Goal: Task Accomplishment & Management: Manage account settings

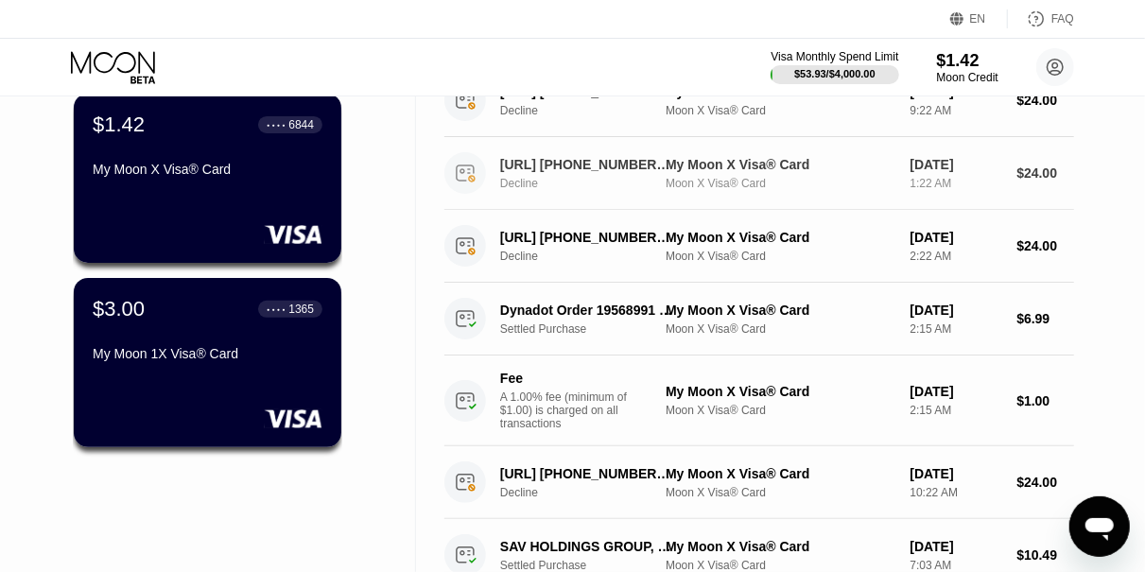
scroll to position [189, 0]
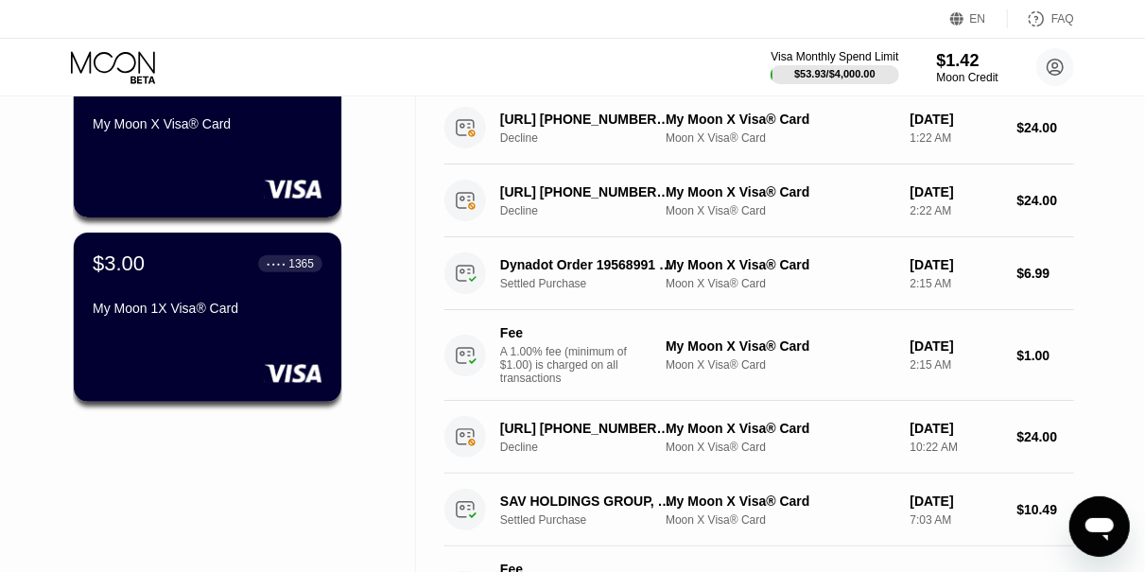
click at [619, 344] on div "Fee A 1.00% fee (minimum of $1.00) is charged on all transactions" at bounding box center [571, 355] width 142 height 60
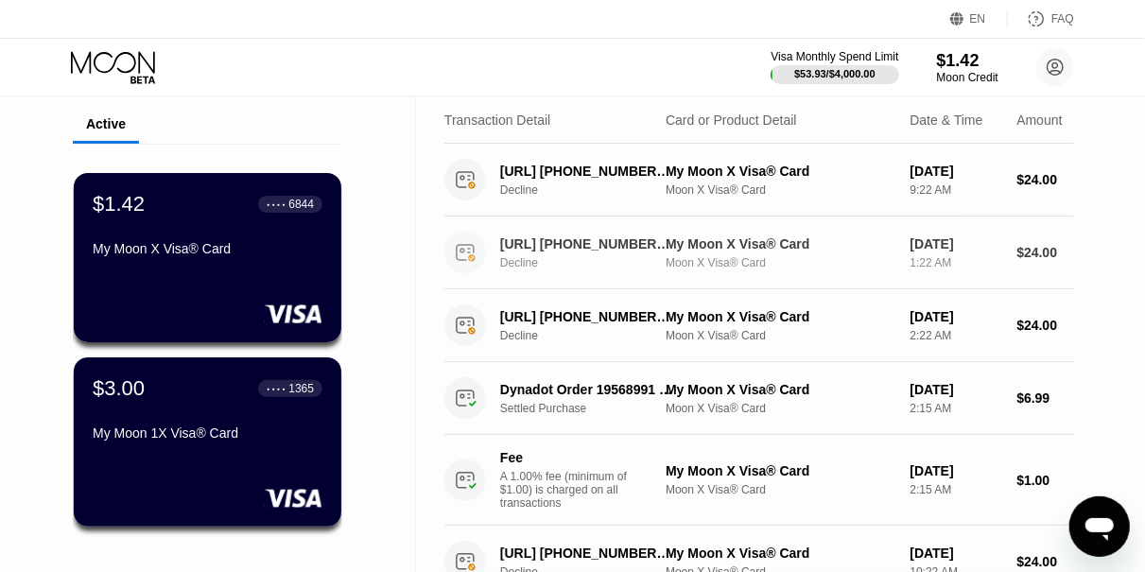
scroll to position [95, 0]
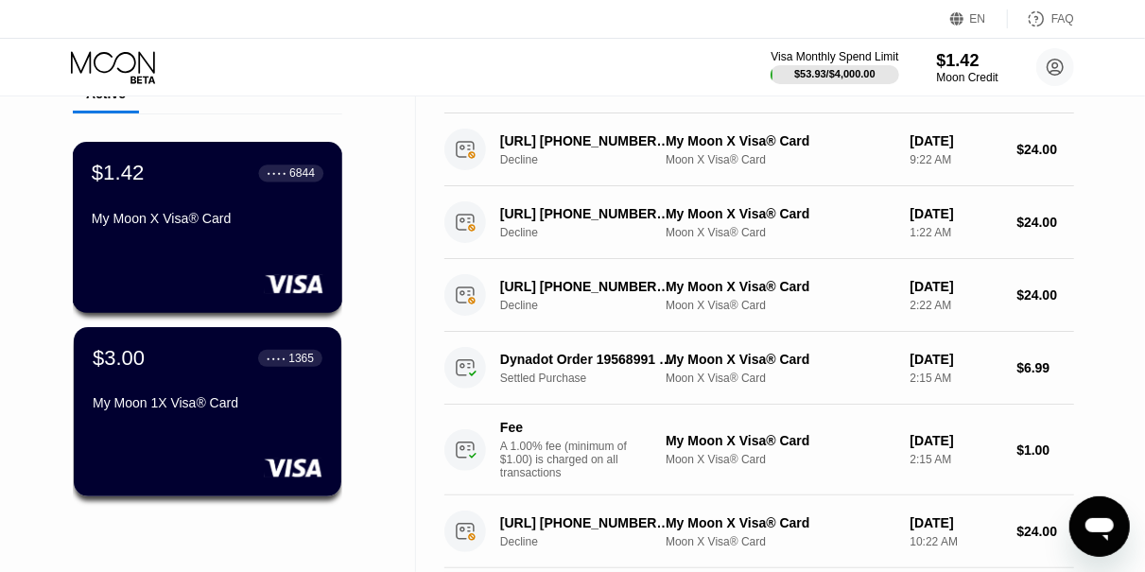
click at [130, 226] on div "My Moon X Visa® Card" at bounding box center [208, 218] width 232 height 15
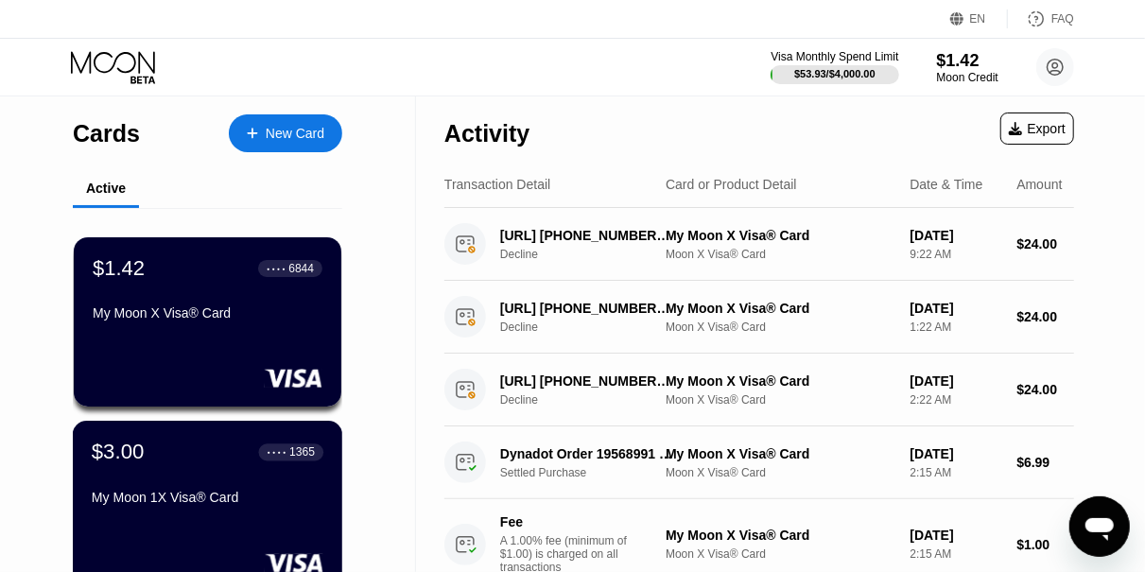
click at [173, 490] on div "$3.00 ● ● ● ● 1365 My Moon 1X Visa® Card" at bounding box center [208, 476] width 232 height 73
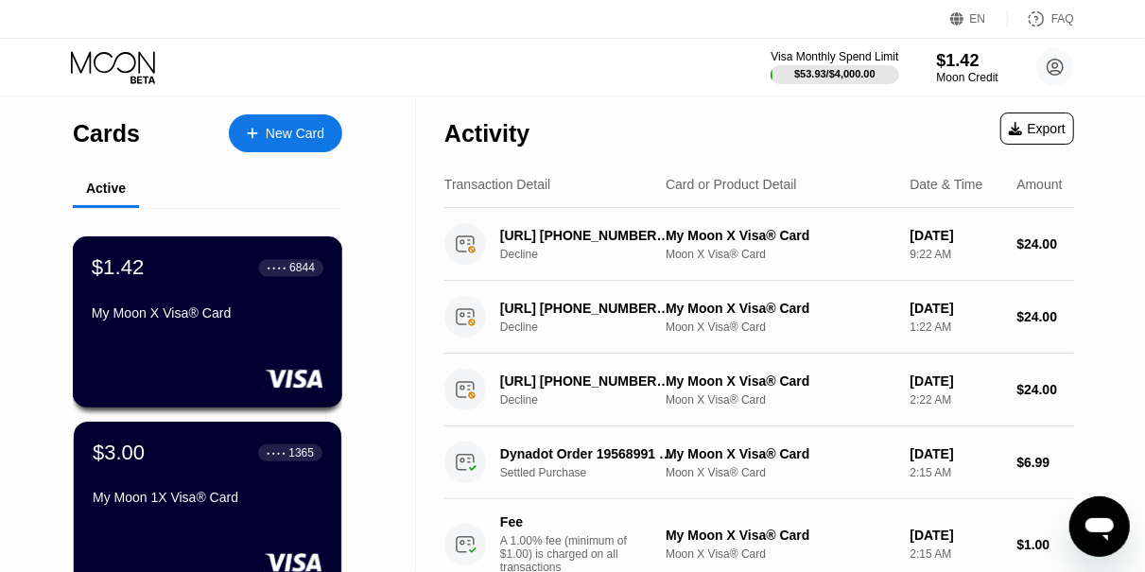
click at [181, 341] on div "$1.42 ● ● ● ● 6844 My Moon X Visa® Card" at bounding box center [208, 321] width 270 height 171
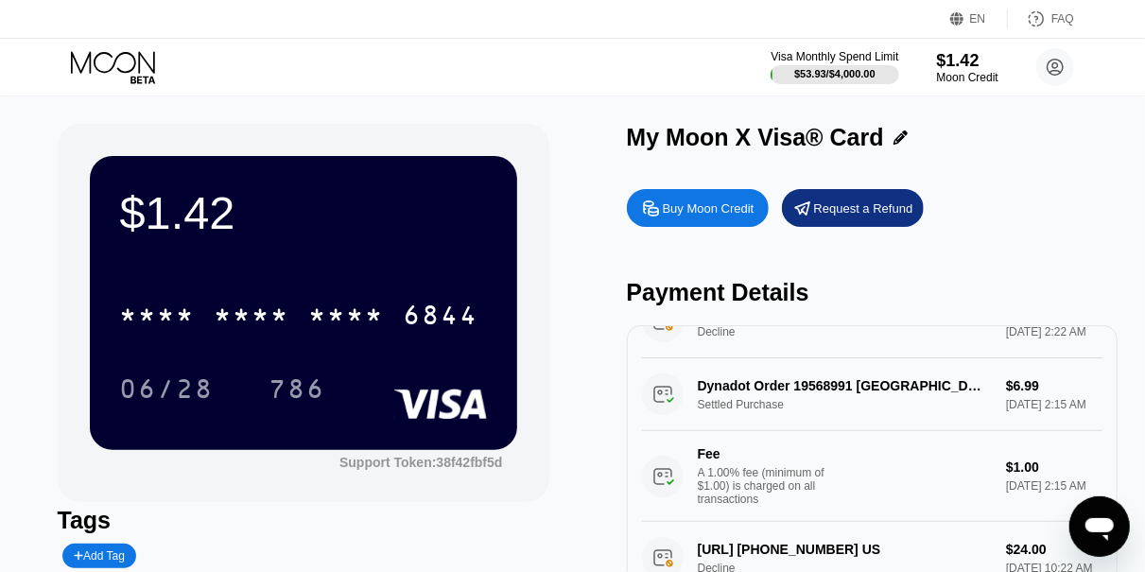
scroll to position [378, 0]
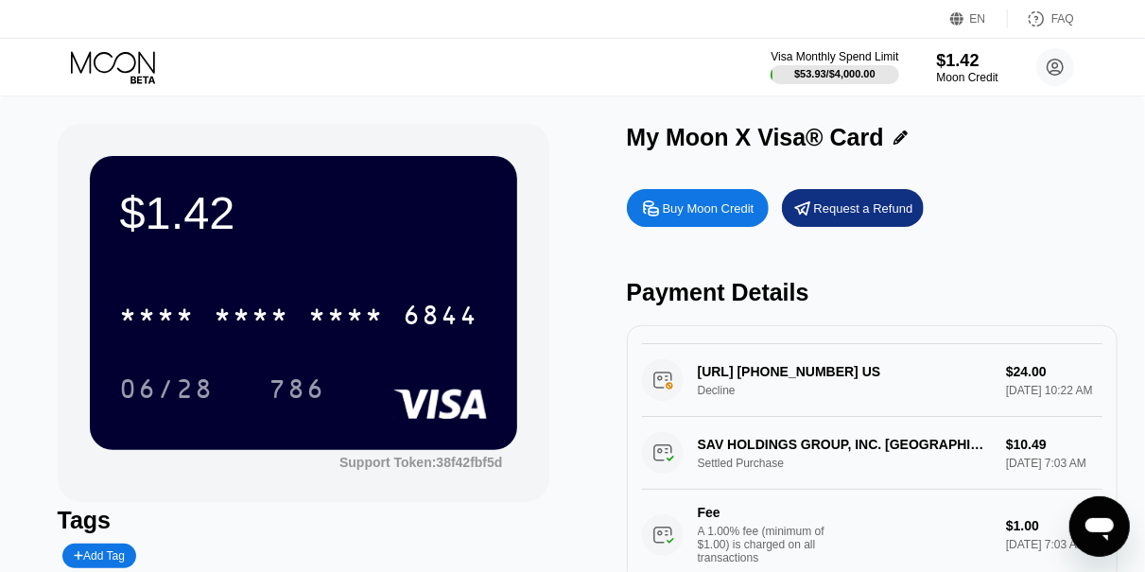
click at [818, 328] on div "A 1.00% fee (minimum of $1.00) is charged on all transactions" at bounding box center [769, 308] width 142 height 40
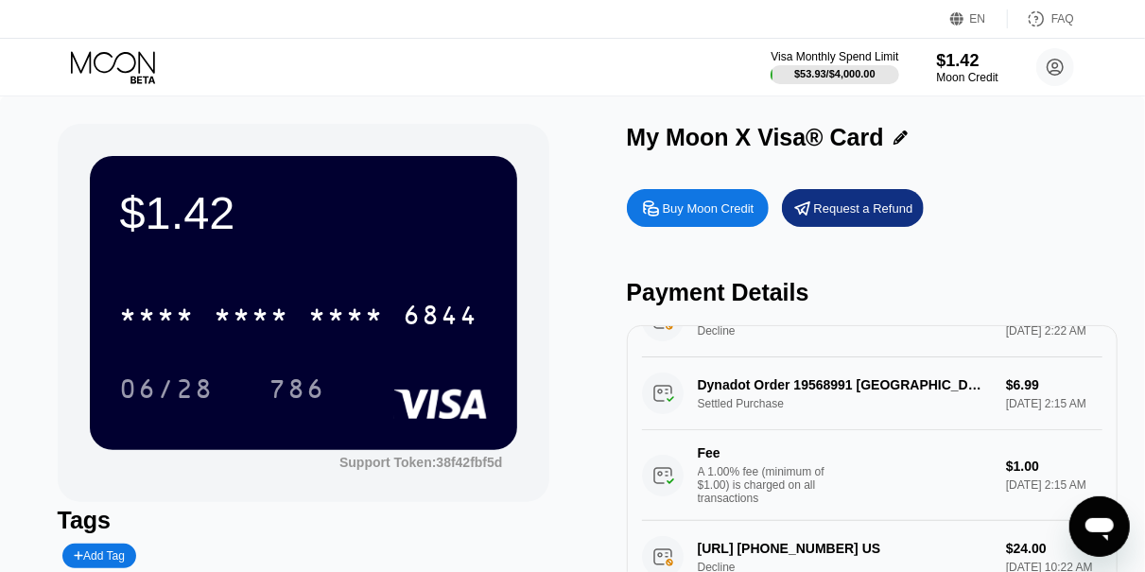
scroll to position [0, 0]
